Goal: Check status: Check status

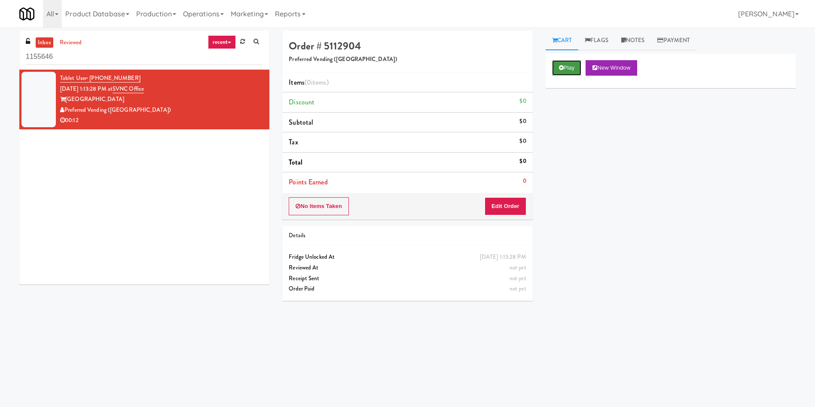
click at [571, 68] on button "Play" at bounding box center [567, 67] width 30 height 15
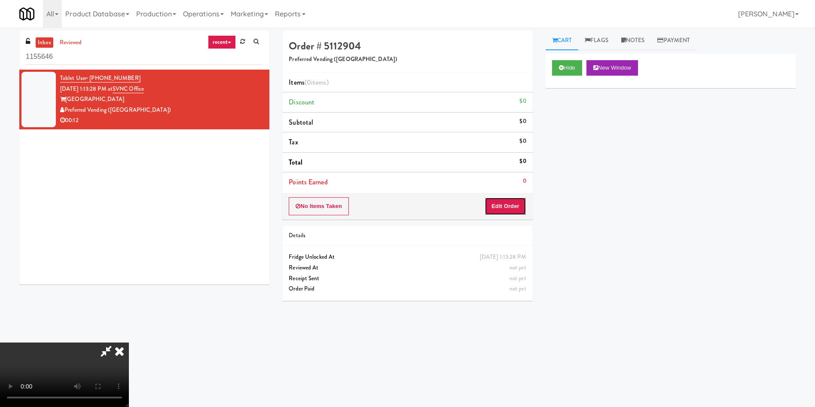
click at [524, 204] on button "Edit Order" at bounding box center [506, 206] width 42 height 18
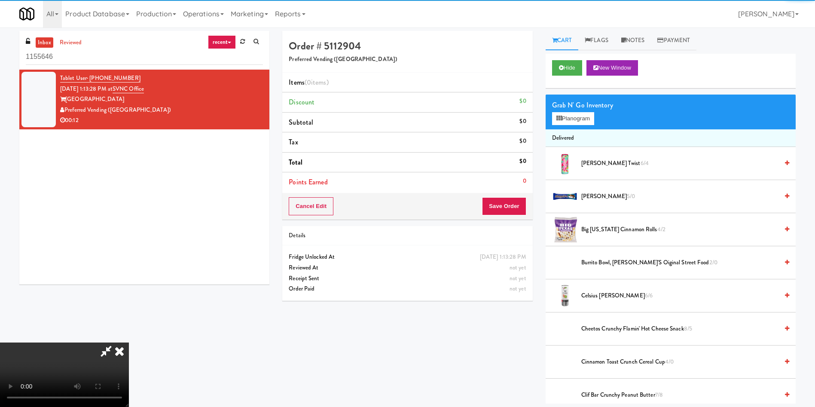
scroll to position [64, 0]
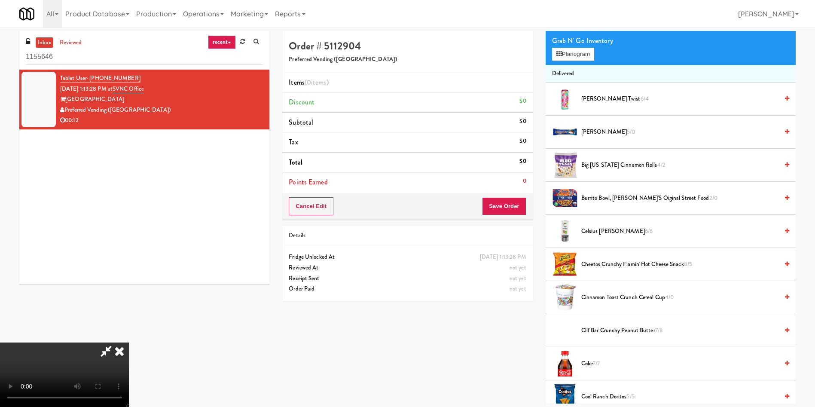
click at [129, 342] on video at bounding box center [64, 374] width 129 height 64
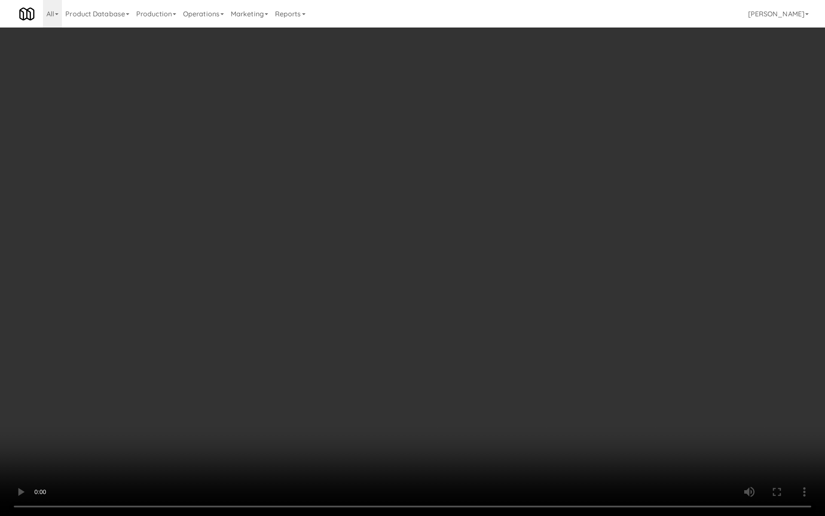
click at [323, 223] on video at bounding box center [412, 258] width 825 height 516
click at [325, 224] on video at bounding box center [412, 258] width 825 height 516
click at [273, 215] on video at bounding box center [412, 258] width 825 height 516
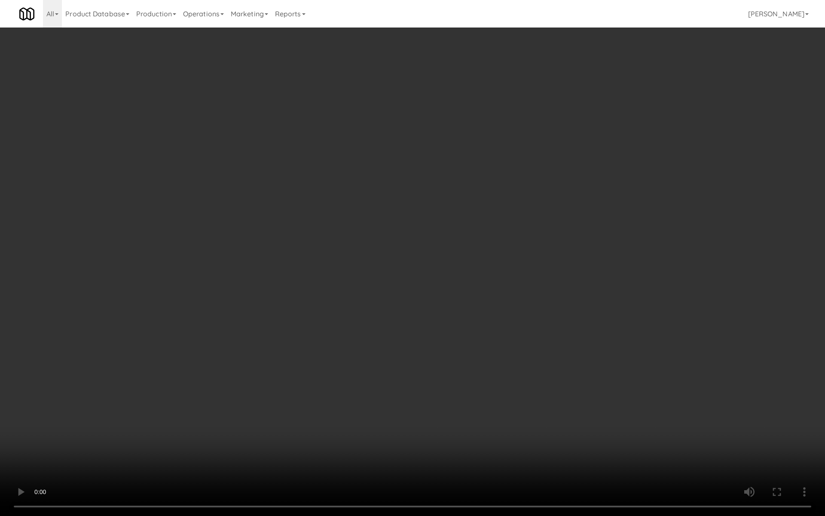
drag, startPoint x: 273, startPoint y: 215, endPoint x: 243, endPoint y: 140, distance: 80.6
click at [272, 215] on video at bounding box center [412, 258] width 825 height 516
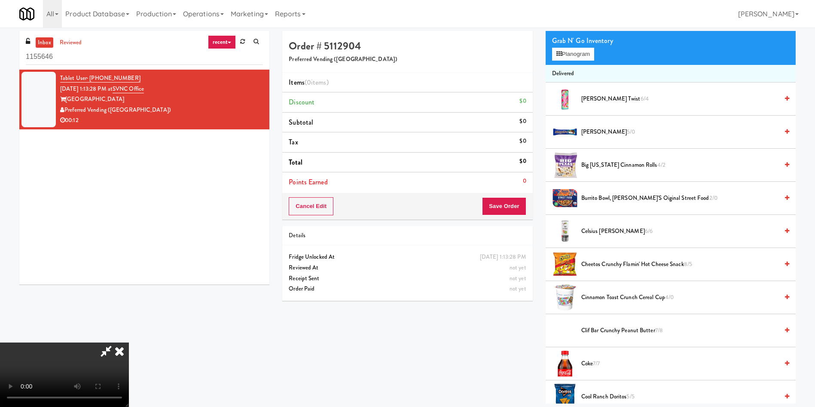
click at [129, 342] on video at bounding box center [64, 374] width 129 height 64
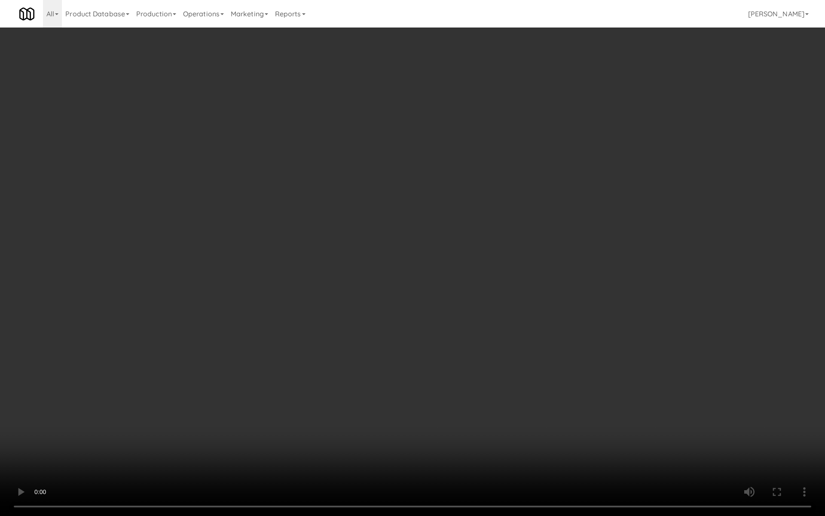
click at [259, 379] on video at bounding box center [412, 258] width 825 height 516
click at [351, 222] on video at bounding box center [412, 258] width 825 height 516
click at [278, 169] on video at bounding box center [412, 258] width 825 height 516
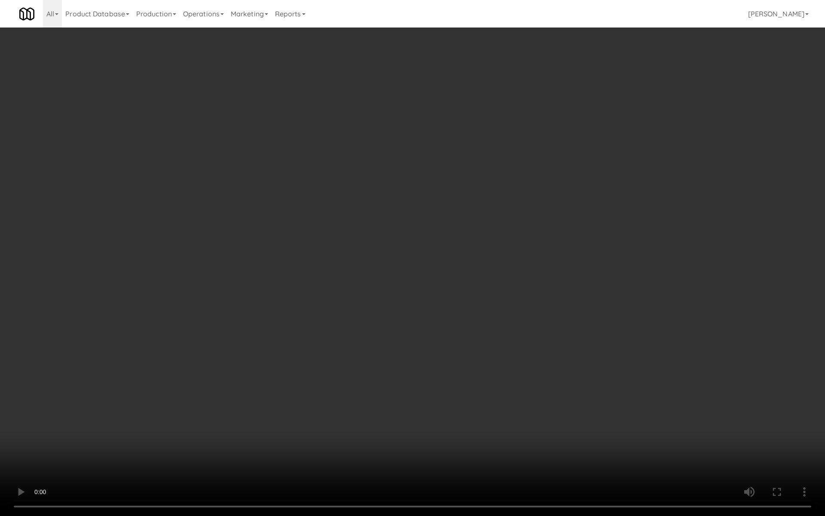
click at [278, 169] on video at bounding box center [412, 258] width 825 height 516
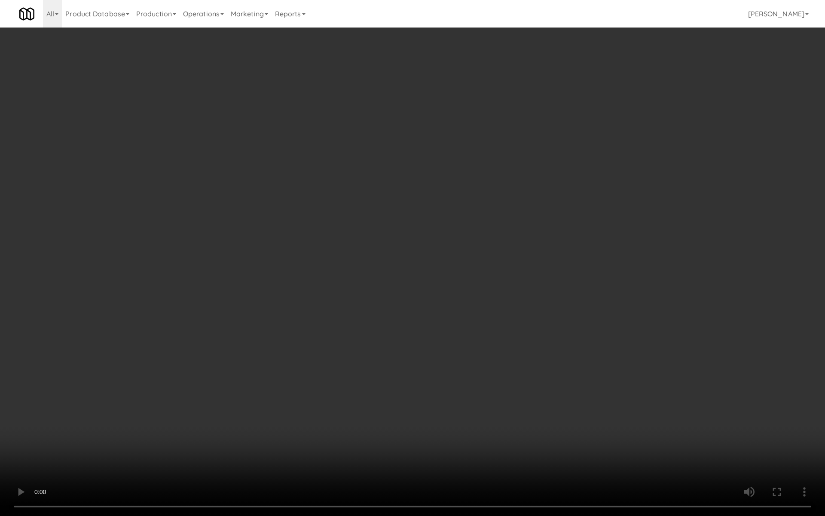
click at [261, 242] on video at bounding box center [412, 258] width 825 height 516
